Goal: Transaction & Acquisition: Purchase product/service

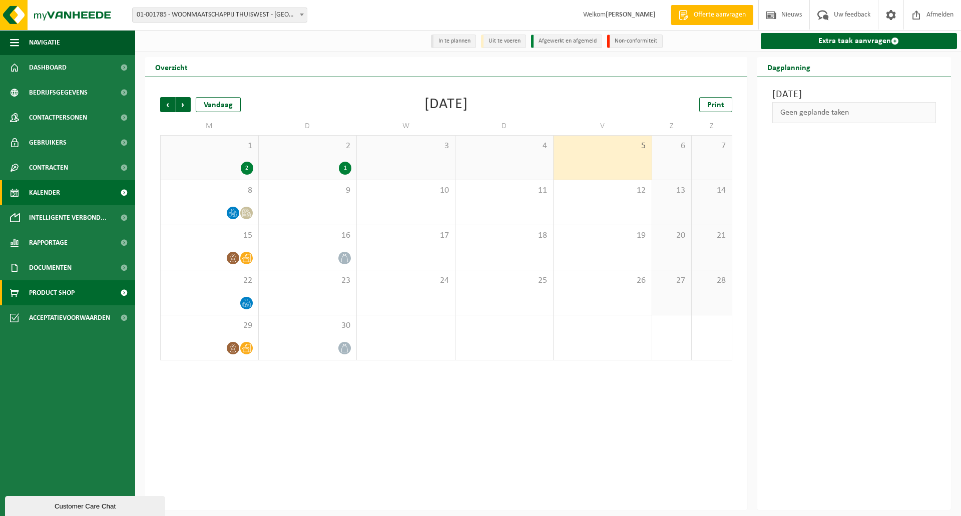
click at [49, 292] on span "Product Shop" at bounding box center [52, 292] width 46 height 25
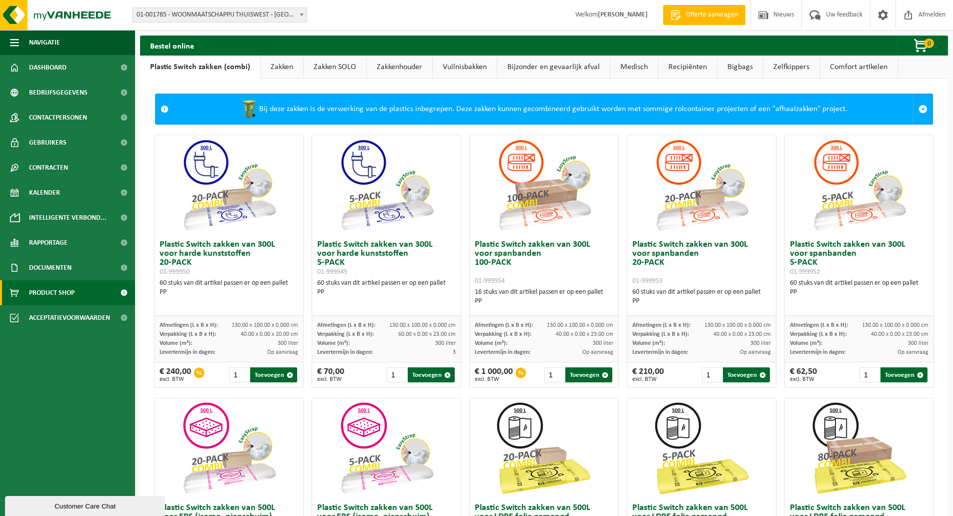
click at [284, 67] on link "Zakken" at bounding box center [282, 67] width 43 height 23
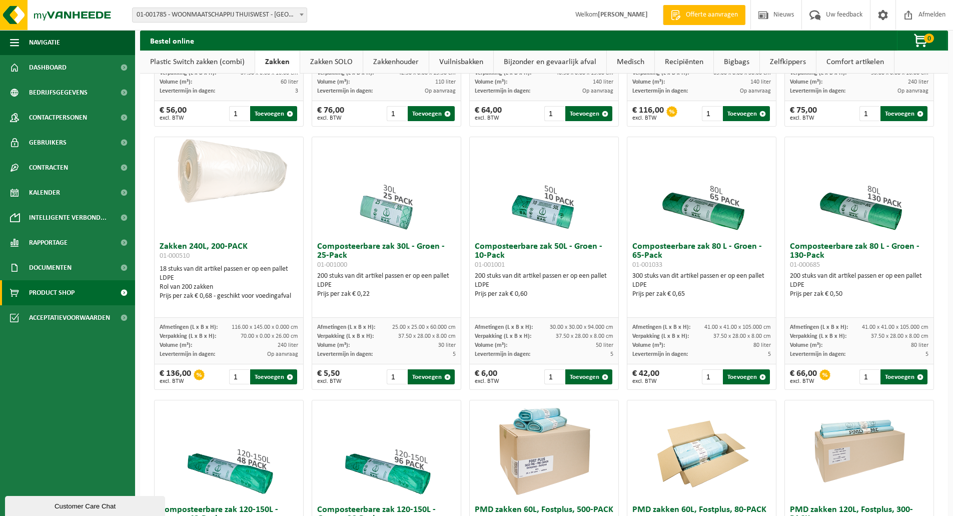
scroll to position [334, 0]
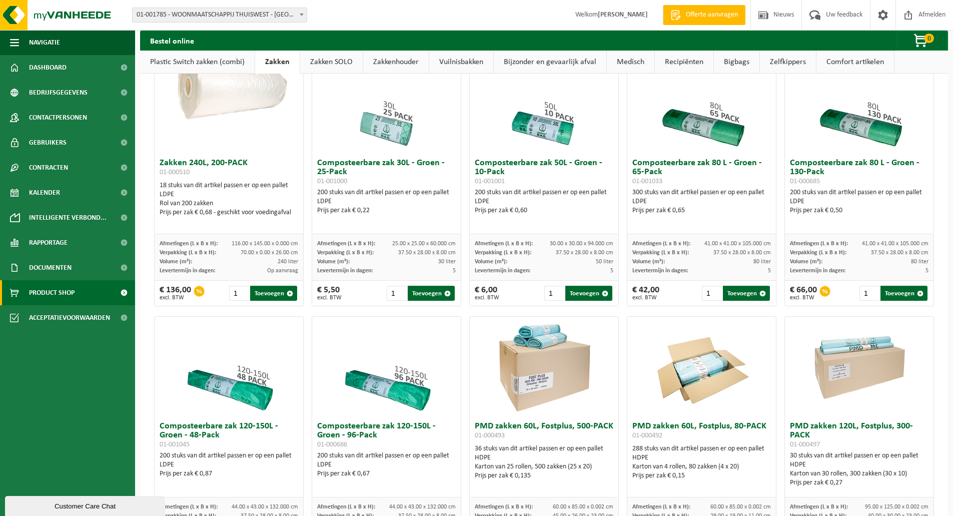
click at [480, 58] on link "Vuilnisbakken" at bounding box center [461, 62] width 64 height 23
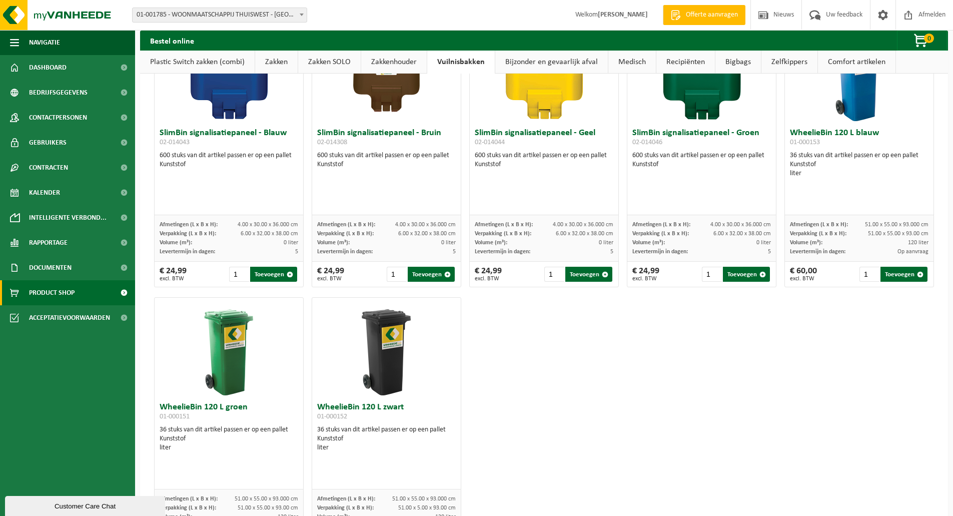
scroll to position [1238, 0]
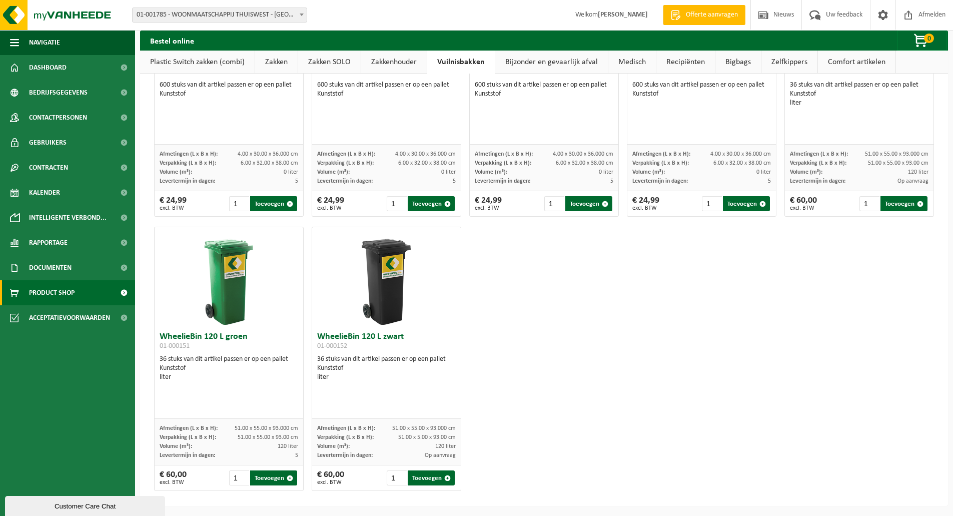
click at [282, 61] on link "Zakken" at bounding box center [276, 62] width 43 height 23
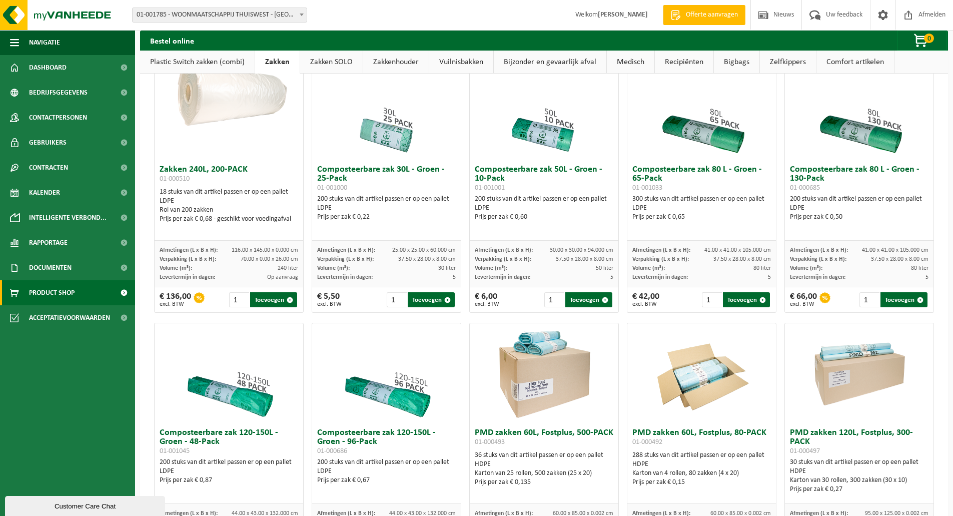
scroll to position [292, 0]
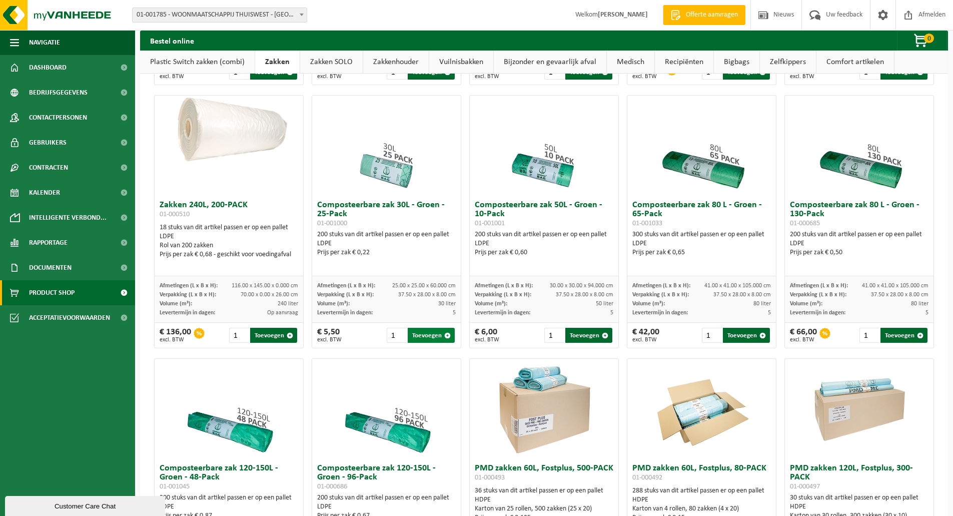
click at [426, 343] on button "Toevoegen" at bounding box center [431, 335] width 47 height 15
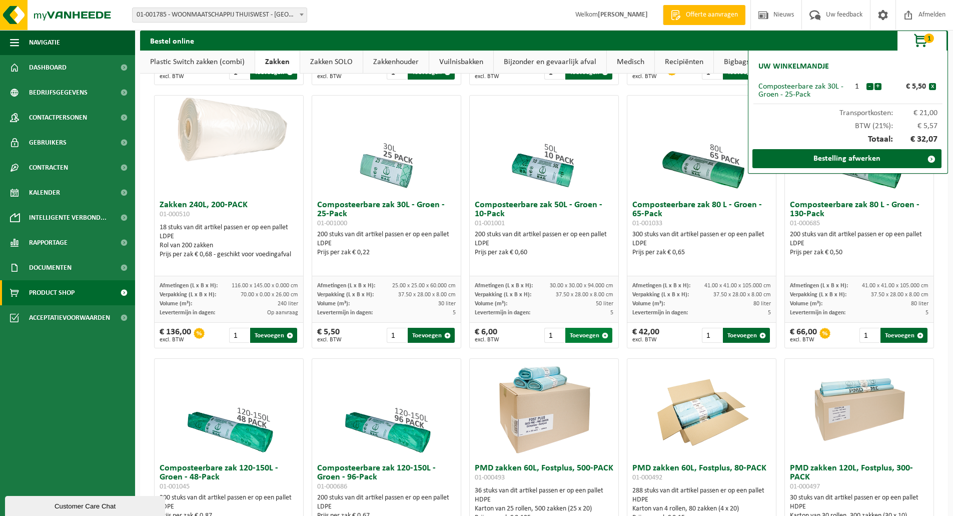
click at [580, 342] on button "Toevoegen" at bounding box center [588, 335] width 47 height 15
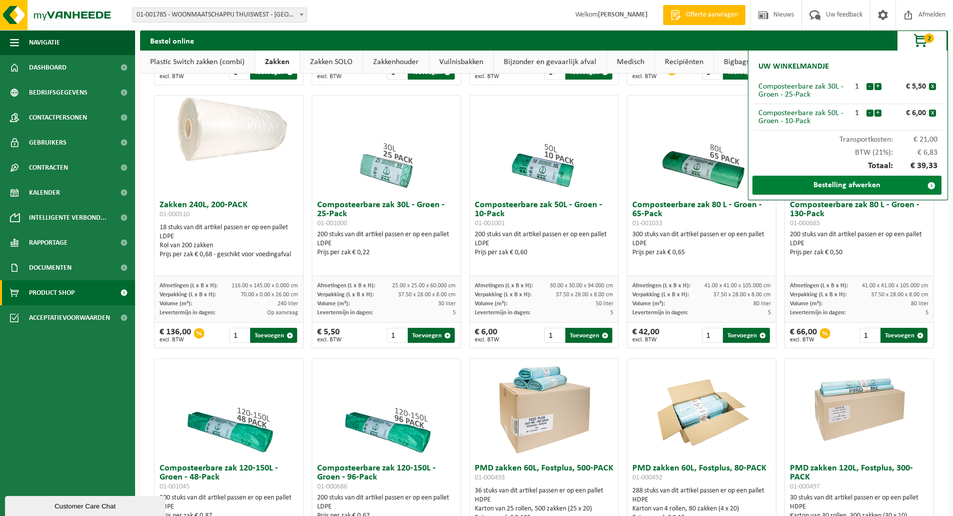
click at [852, 184] on link "Bestelling afwerken" at bounding box center [847, 185] width 189 height 19
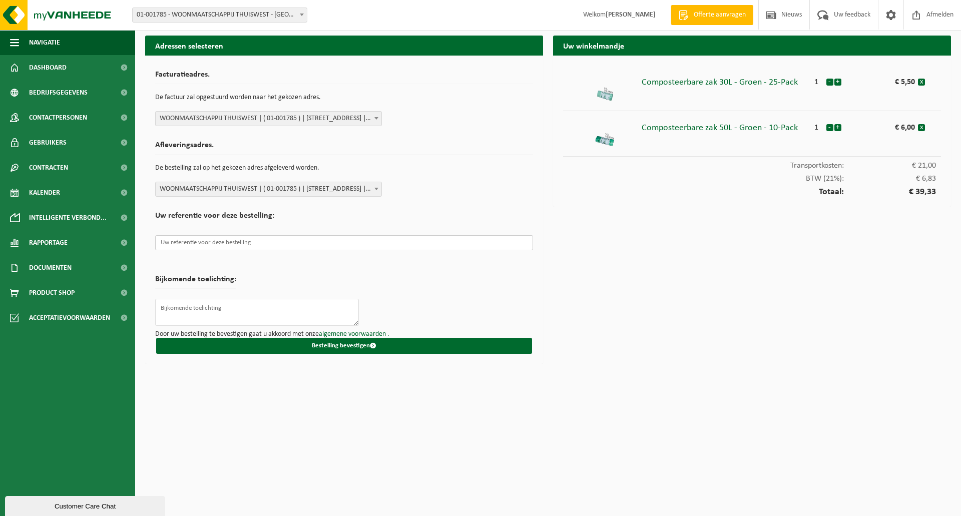
click at [201, 247] on input "text" at bounding box center [344, 242] width 378 height 15
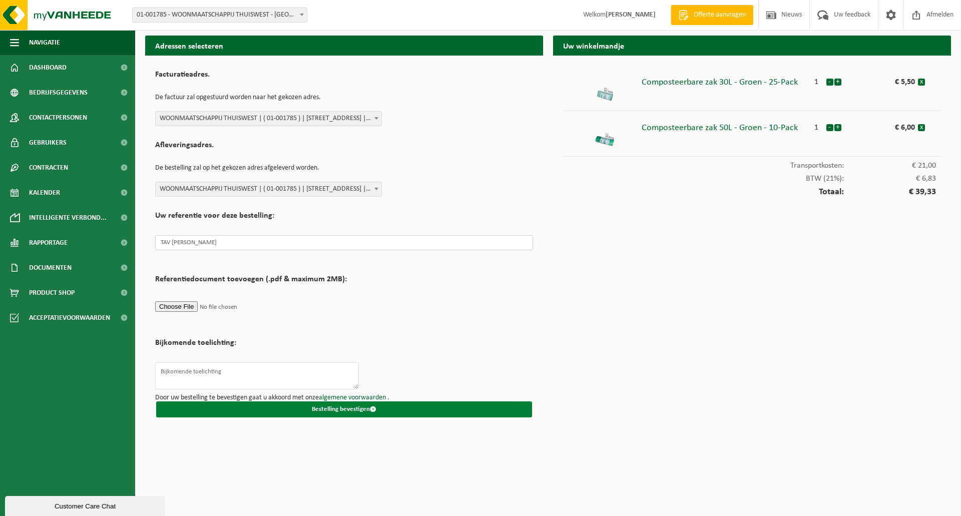
type input "TAV Melissa Descan"
click at [321, 413] on button "Bestelling bevestigen" at bounding box center [344, 409] width 376 height 16
